Goal: Information Seeking & Learning: Learn about a topic

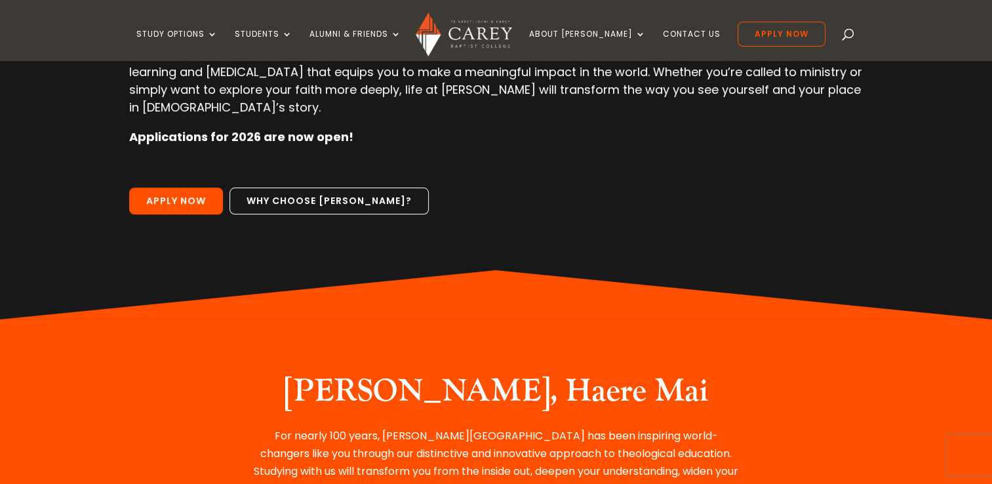
scroll to position [262, 0]
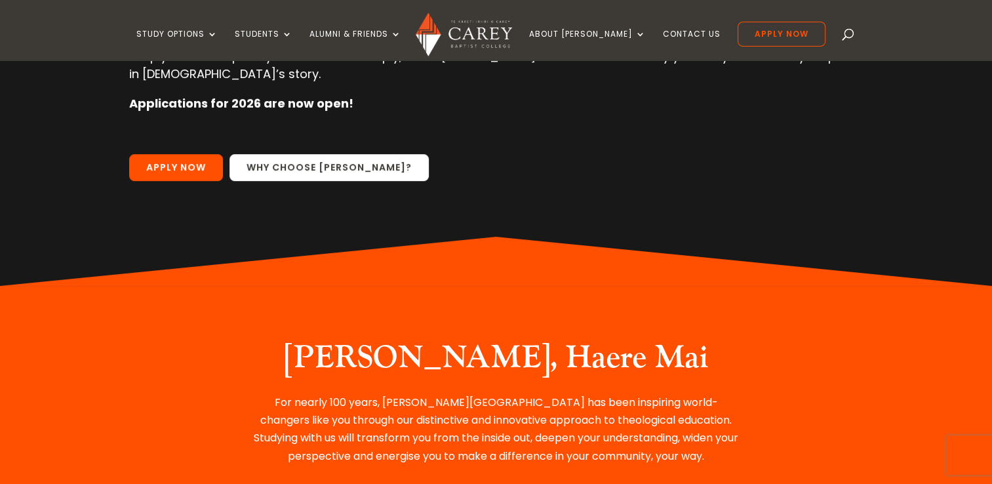
click at [315, 154] on link "Why choose Carey?" at bounding box center [329, 168] width 199 height 28
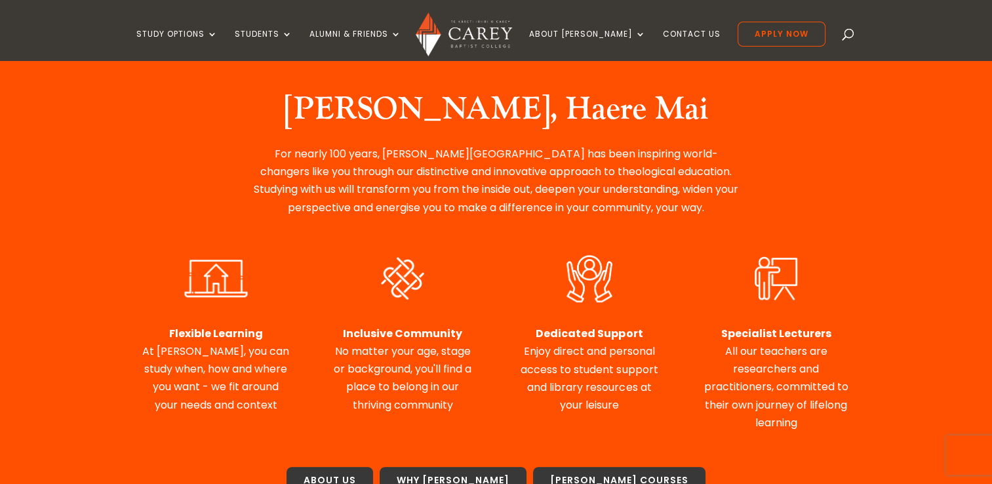
scroll to position [590, 0]
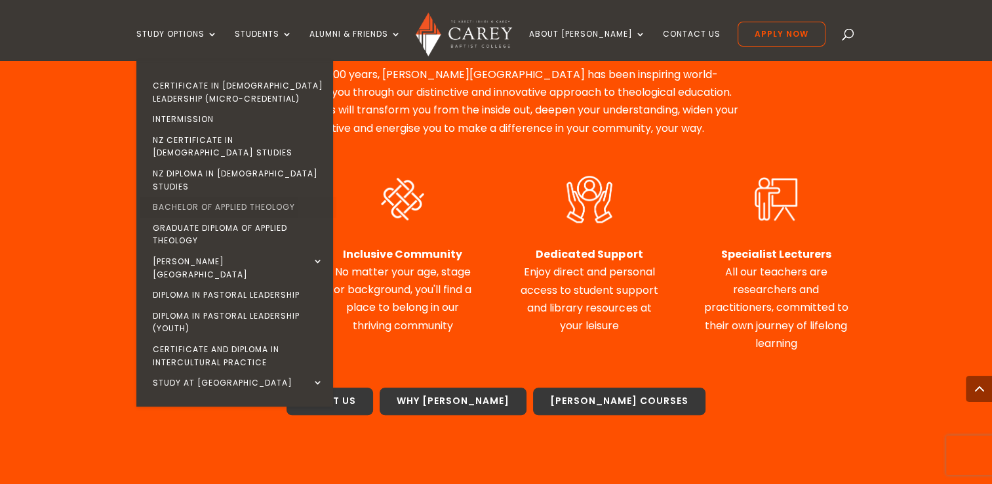
click at [233, 197] on link "Bachelor of Applied Theology" at bounding box center [238, 207] width 197 height 21
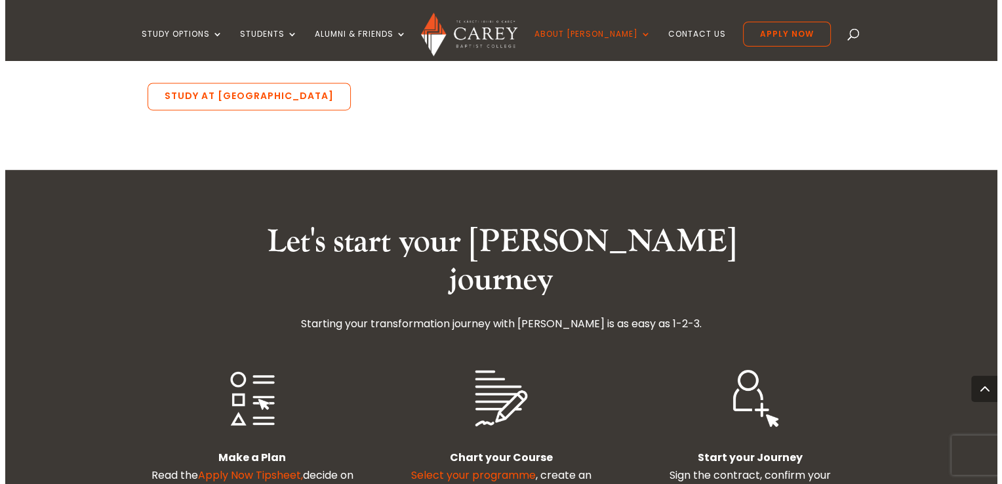
scroll to position [2099, 0]
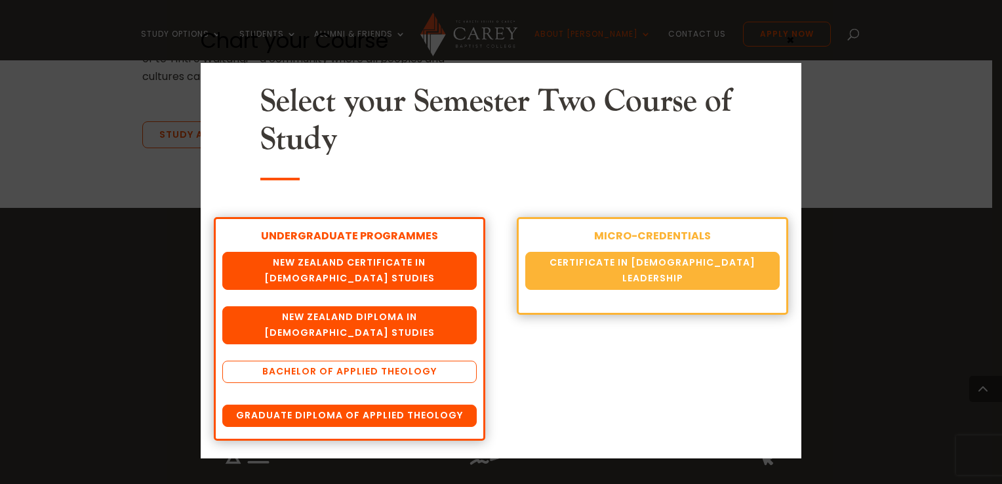
click at [340, 370] on link "Bachelor of Applied Theology" at bounding box center [349, 372] width 254 height 22
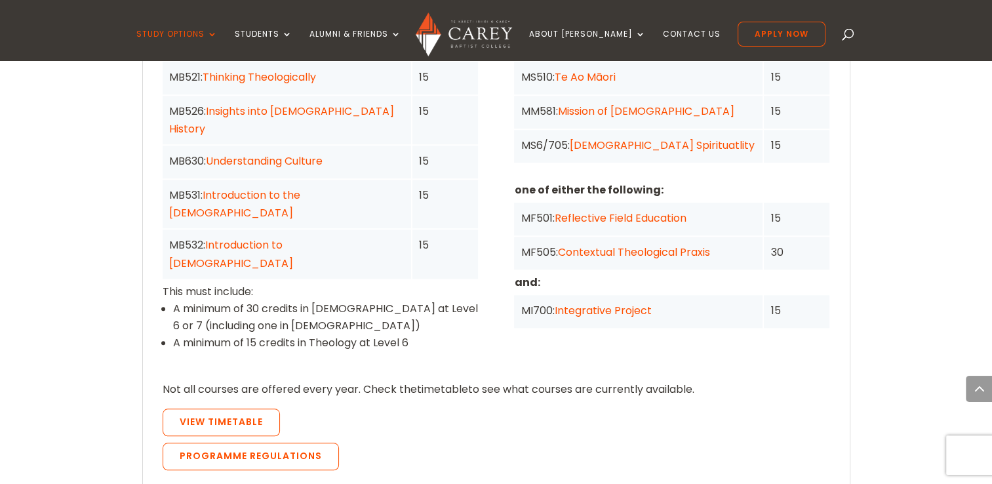
scroll to position [1180, 0]
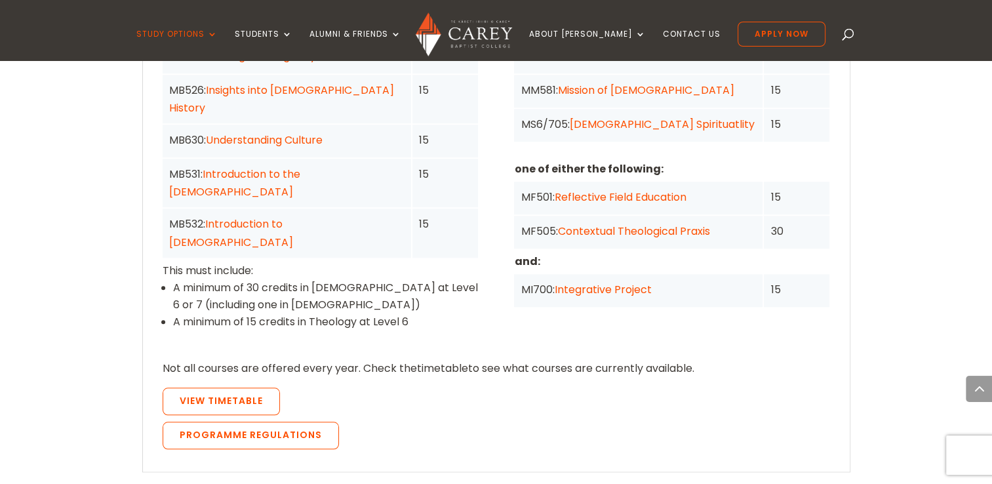
click at [632, 190] on link "Reflective Field Education" at bounding box center [620, 197] width 132 height 15
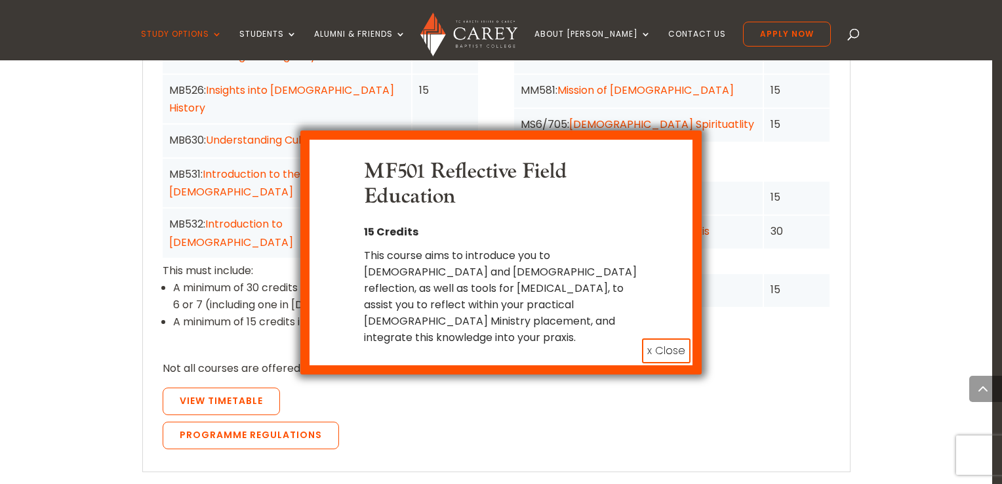
click at [863, 176] on div "MF501 Reflective Field Education 15 Credits This course aims to introduce you t…" at bounding box center [501, 242] width 1002 height 484
click at [663, 338] on button "x Close" at bounding box center [666, 350] width 49 height 25
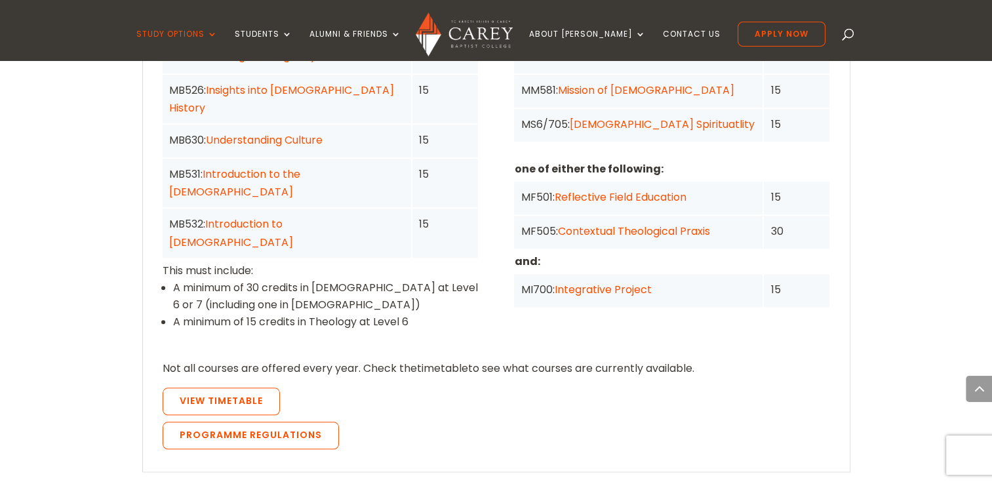
click at [627, 224] on link "Contextual Theological Praxis" at bounding box center [633, 231] width 152 height 15
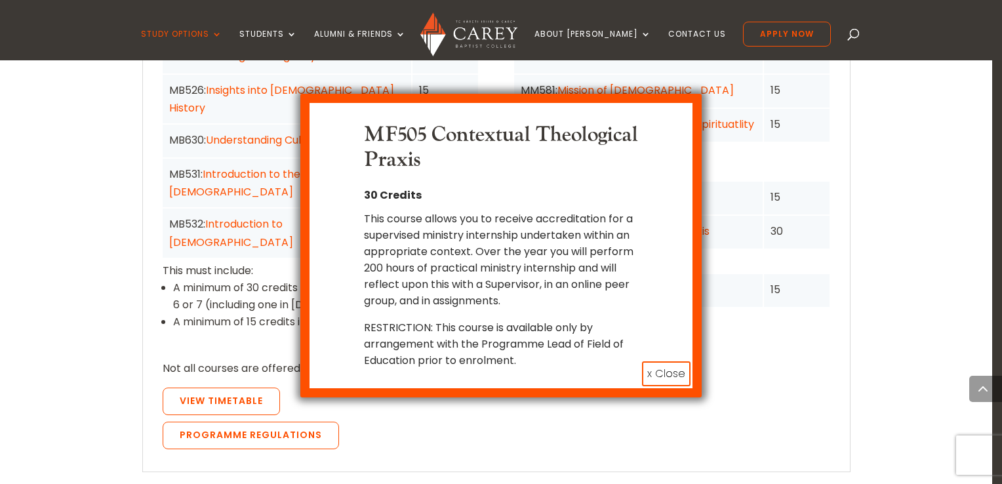
click at [837, 197] on div "MF505 Contextual Theological Praxis 30 Credits This course allows you to receiv…" at bounding box center [501, 242] width 1002 height 484
click at [667, 361] on button "x Close" at bounding box center [666, 373] width 49 height 25
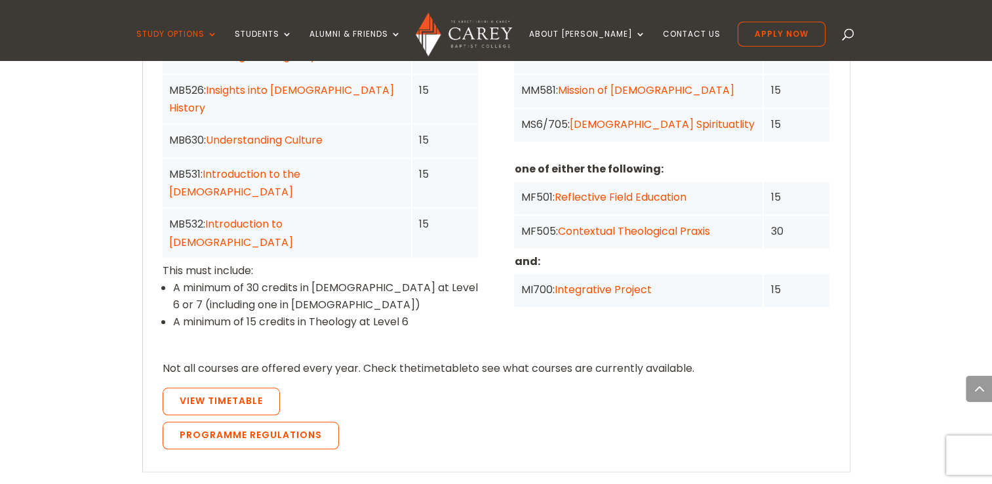
click at [614, 190] on link "Reflective Field Education" at bounding box center [620, 197] width 132 height 15
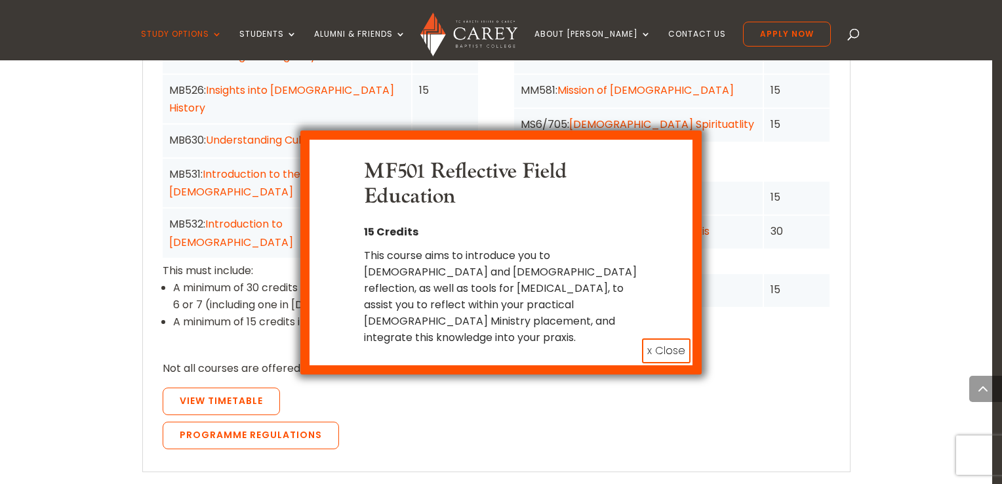
click at [656, 338] on button "x Close" at bounding box center [666, 350] width 49 height 25
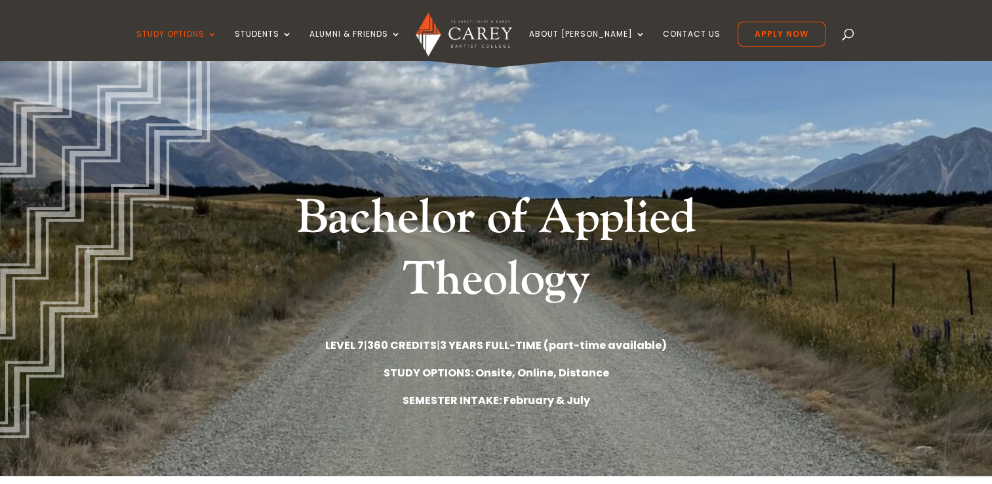
scroll to position [0, 0]
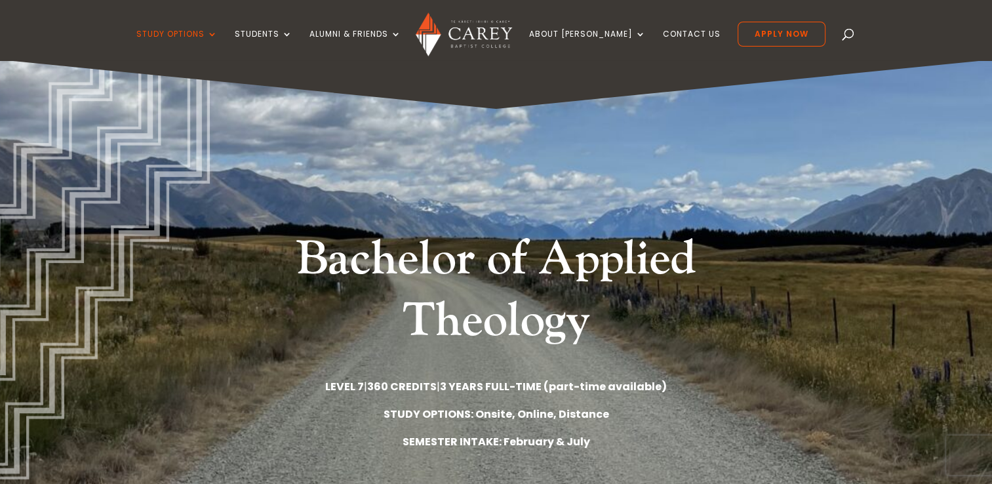
click at [849, 37] on span at bounding box center [849, 37] width 0 height 0
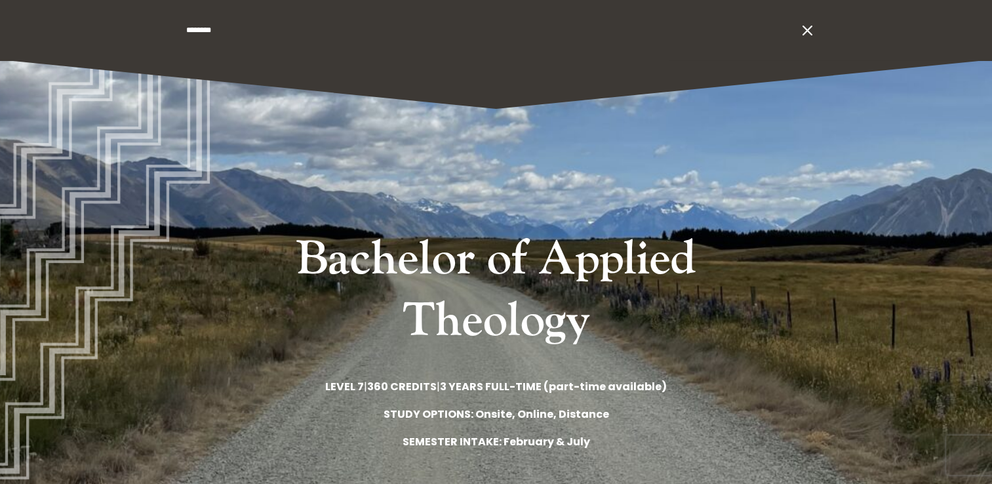
type input "********"
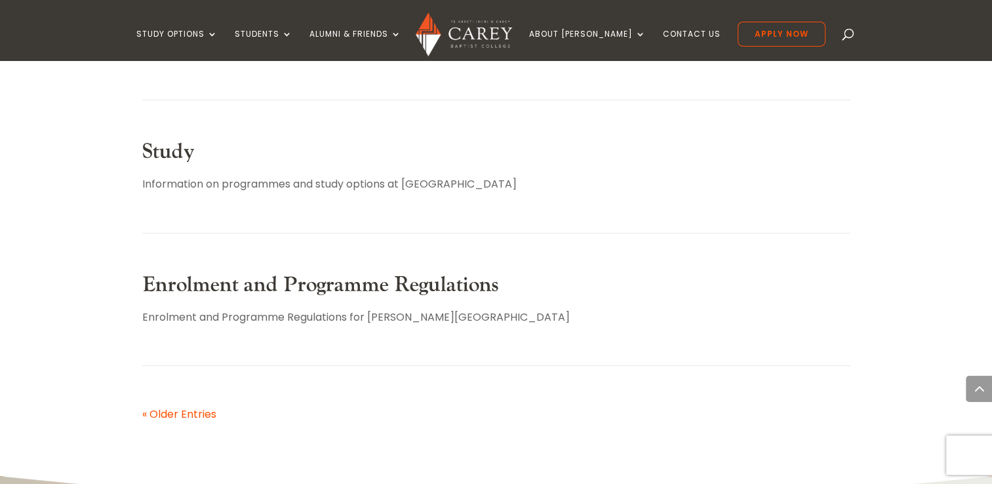
scroll to position [721, 0]
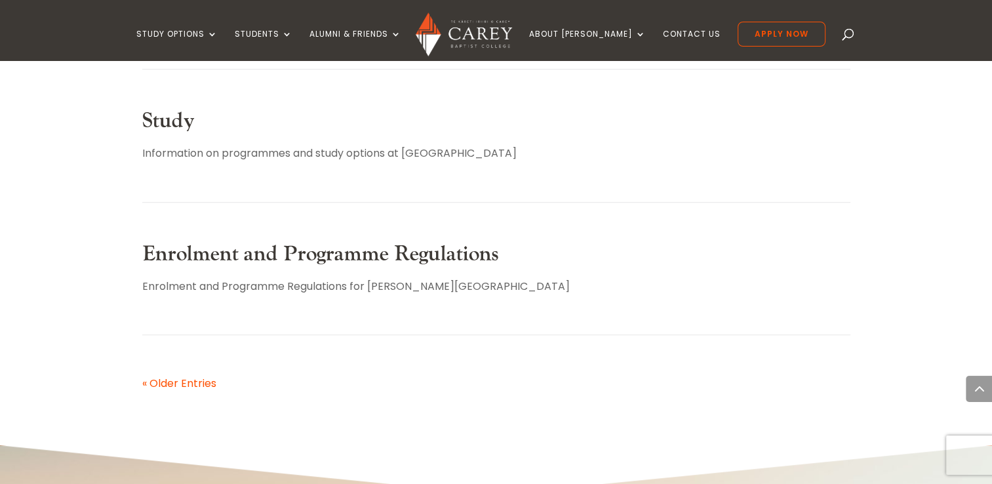
click at [165, 127] on link "Study" at bounding box center [168, 121] width 52 height 27
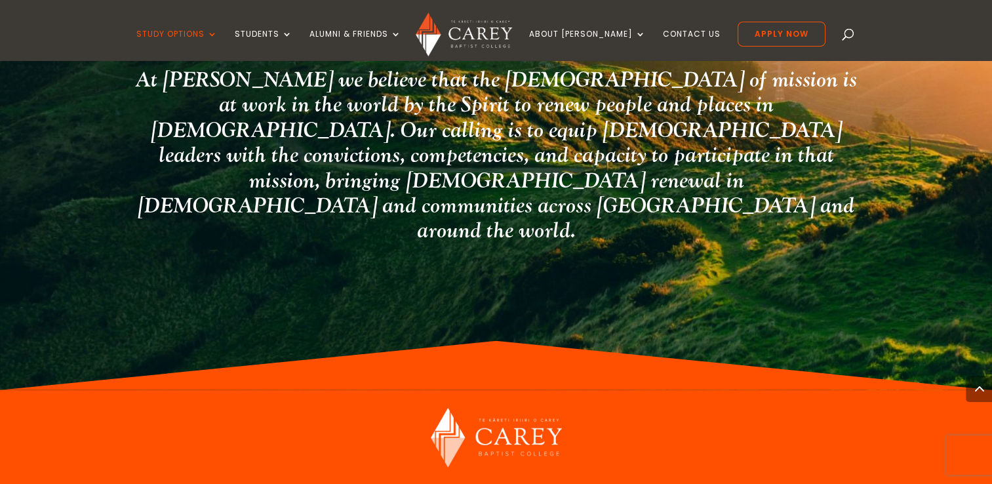
scroll to position [3531, 0]
